Goal: Transaction & Acquisition: Subscribe to service/newsletter

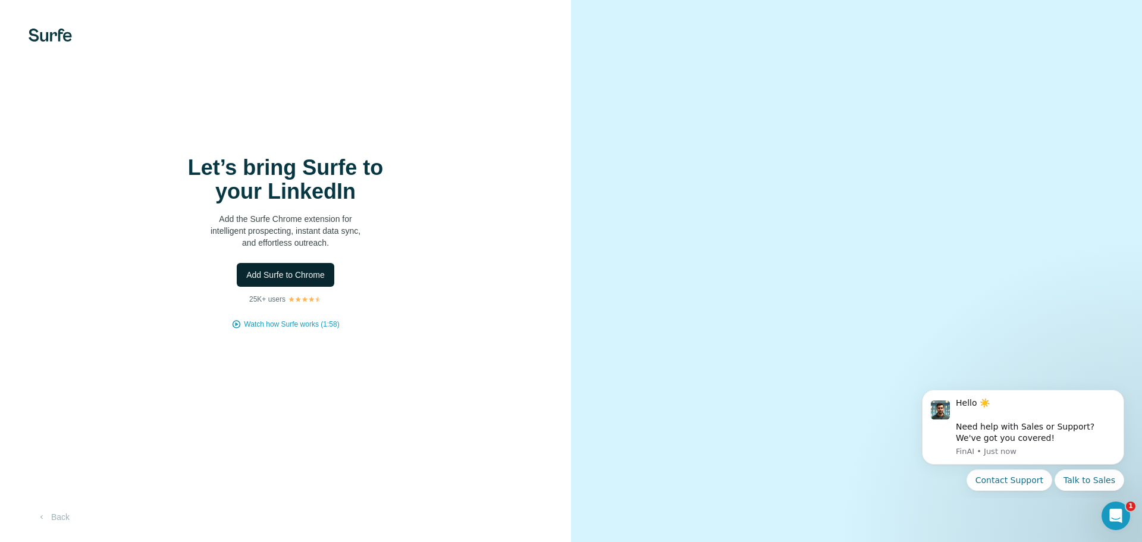
click at [313, 278] on span "Add Surfe to Chrome" at bounding box center [285, 275] width 79 height 12
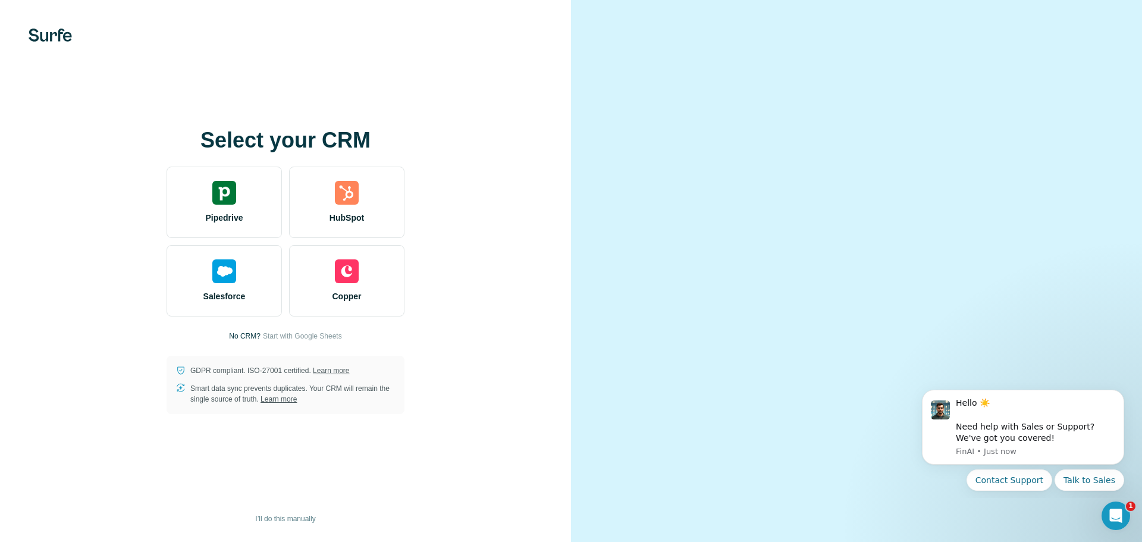
click at [637, 83] on div at bounding box center [856, 271] width 571 height 542
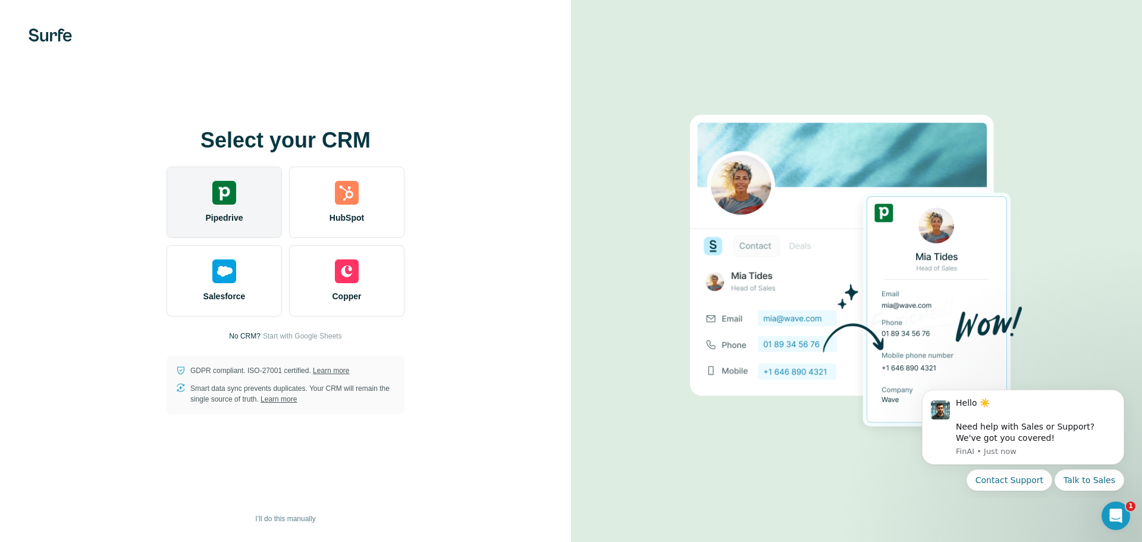
click at [214, 196] on img at bounding box center [224, 193] width 24 height 24
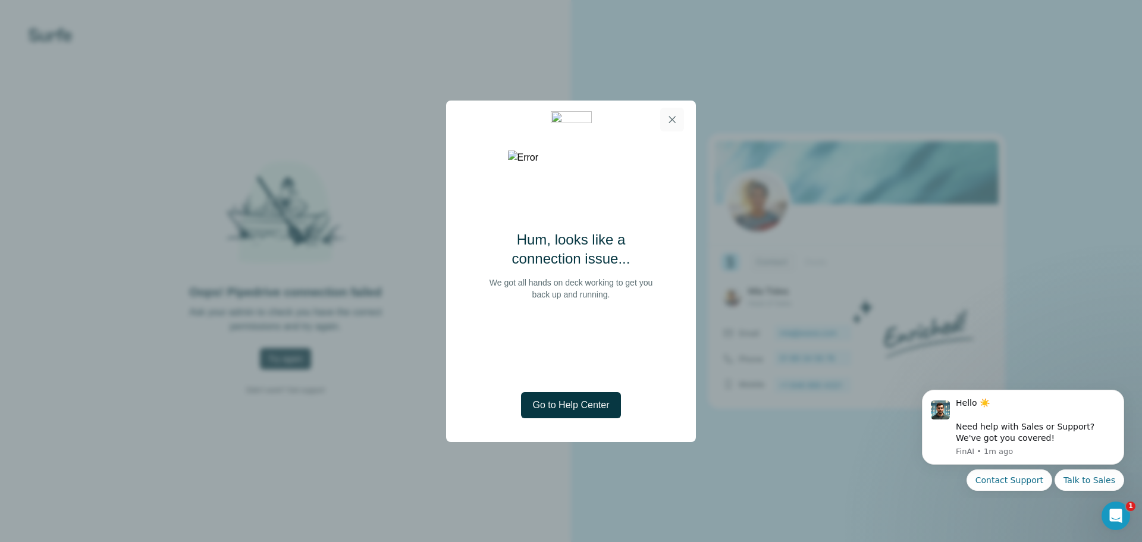
click at [675, 116] on icon "button" at bounding box center [672, 119] width 7 height 7
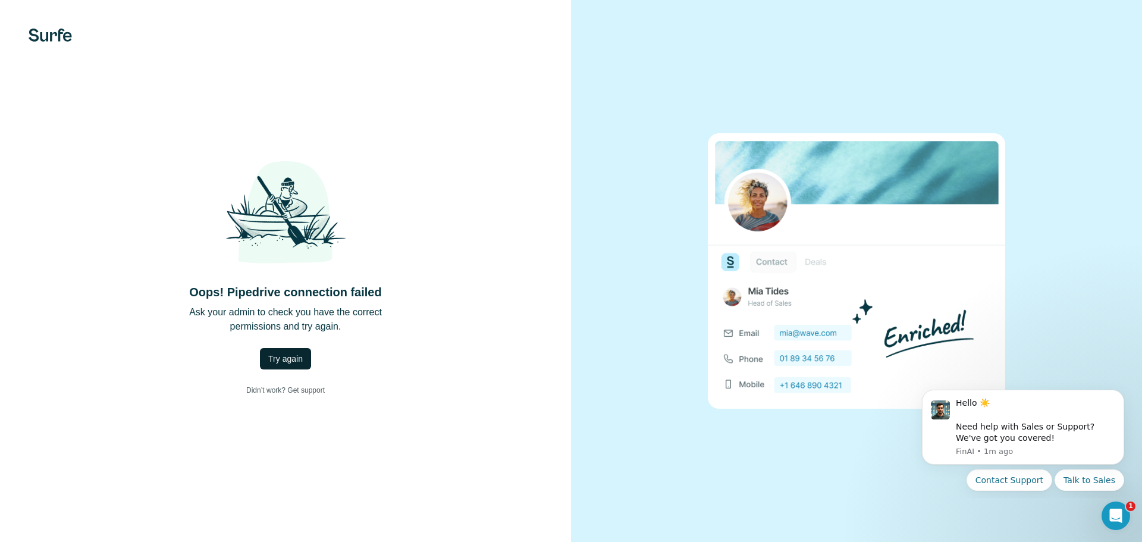
click at [283, 356] on span "Try again" at bounding box center [285, 359] width 35 height 12
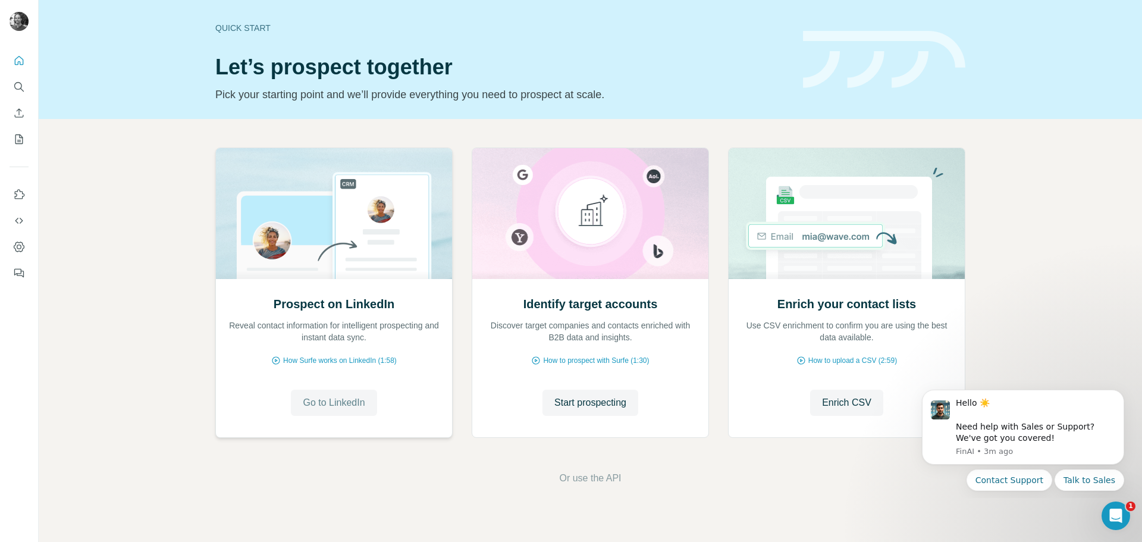
click at [352, 399] on span "Go to LinkedIn" at bounding box center [334, 403] width 62 height 14
